Goal: Use online tool/utility: Use online tool/utility

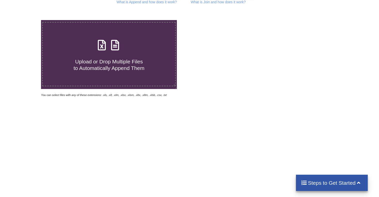
scroll to position [90, 0]
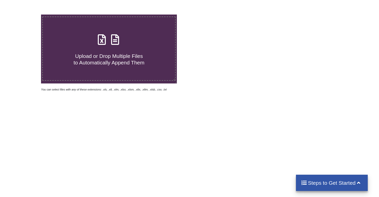
click at [118, 49] on h4 "Upload or Drop Multiple Files to Automatically Append Them" at bounding box center [109, 56] width 132 height 19
click at [26, 15] on input "Upload or Drop Multiple Files to Automatically Append Them" at bounding box center [26, 15] width 0 height 0
type input "C:\fakepath\Banstatement [DATE] to Sep-25.xlsx"
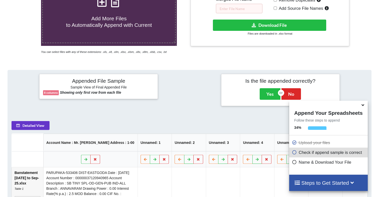
scroll to position [107, 0]
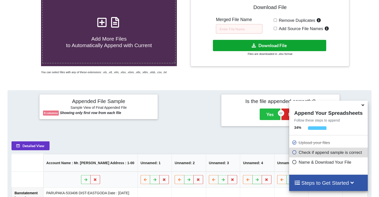
click at [252, 47] on icon at bounding box center [254, 45] width 5 height 4
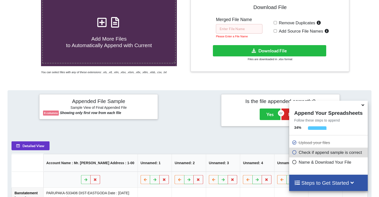
click at [246, 29] on input "text" at bounding box center [239, 29] width 47 height 10
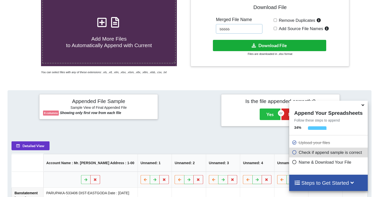
type input "bbbbb"
click at [245, 47] on button "Download File" at bounding box center [269, 45] width 113 height 11
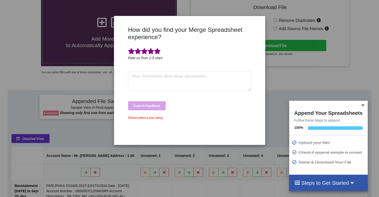
click at [158, 53] on span at bounding box center [157, 51] width 7 height 7
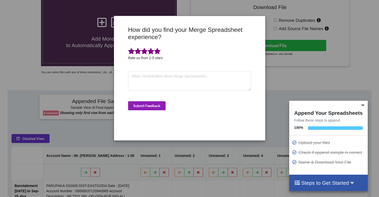
click at [157, 107] on button "Submit Feedback" at bounding box center [147, 105] width 38 height 9
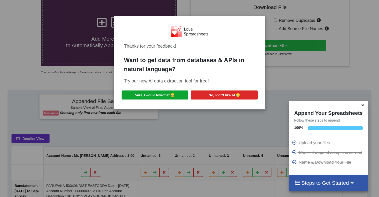
click at [164, 94] on button "Sure, I would love that 😀" at bounding box center [155, 94] width 67 height 9
click at [236, 96] on button "No, I don't like AI 😥" at bounding box center [224, 94] width 67 height 9
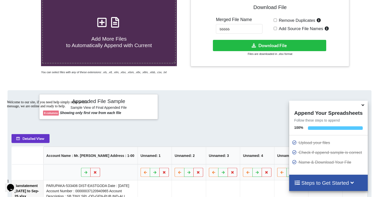
scroll to position [0, 0]
